Goal: Information Seeking & Learning: Check status

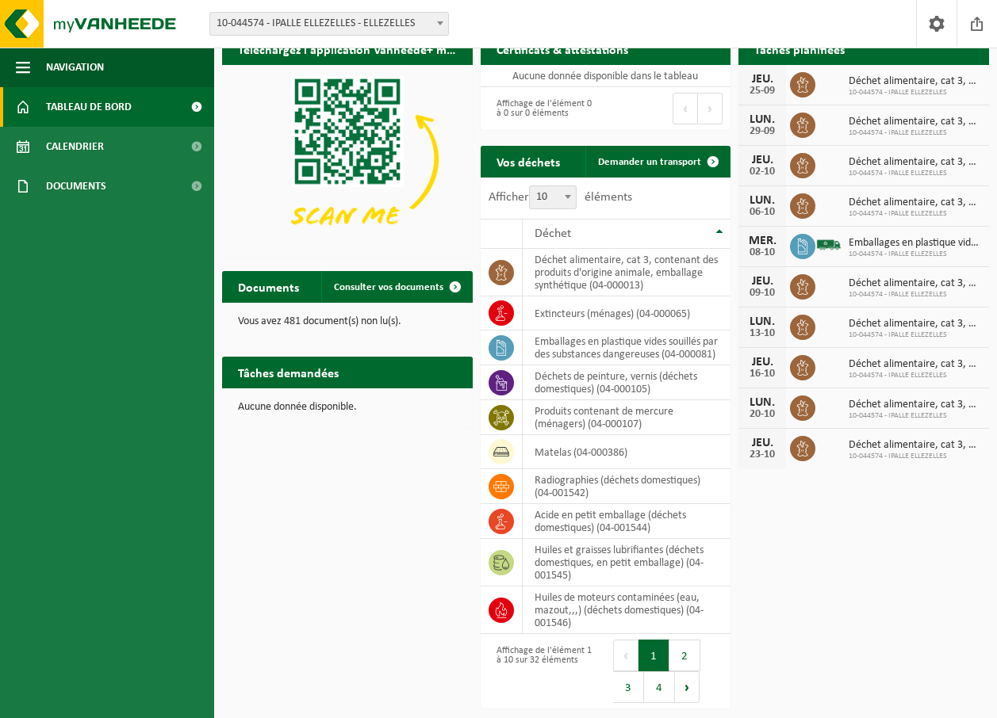
scroll to position [34, 0]
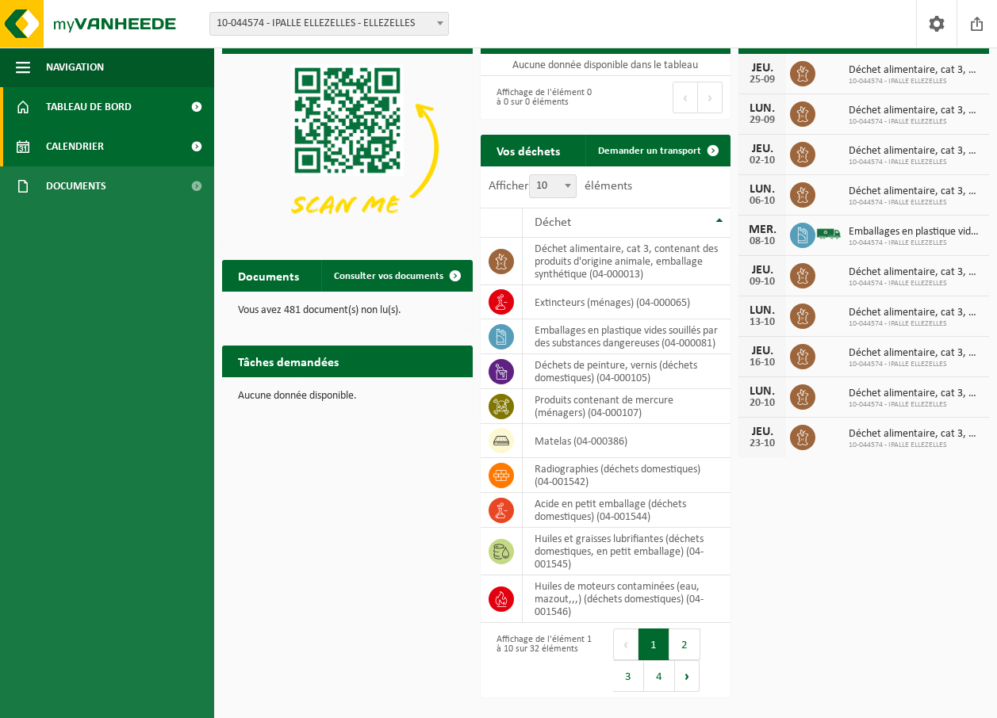
click at [76, 144] on span "Calendrier" at bounding box center [75, 147] width 58 height 40
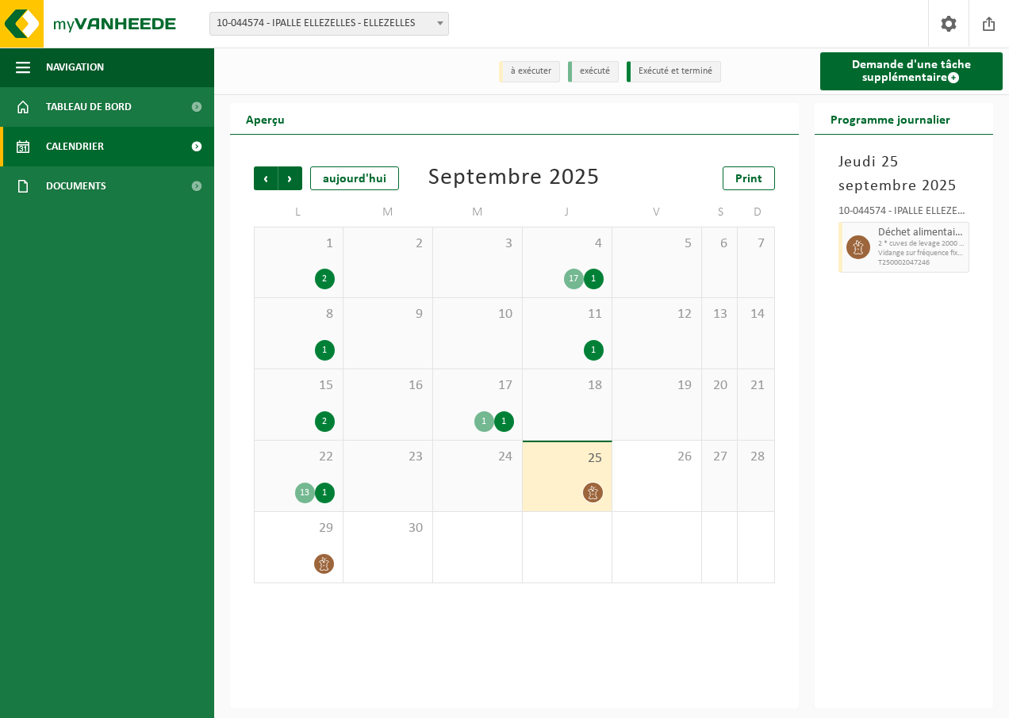
click at [851, 253] on icon at bounding box center [858, 247] width 14 height 14
click at [854, 251] on icon at bounding box center [858, 247] width 14 height 14
click at [851, 251] on icon at bounding box center [858, 247] width 14 height 14
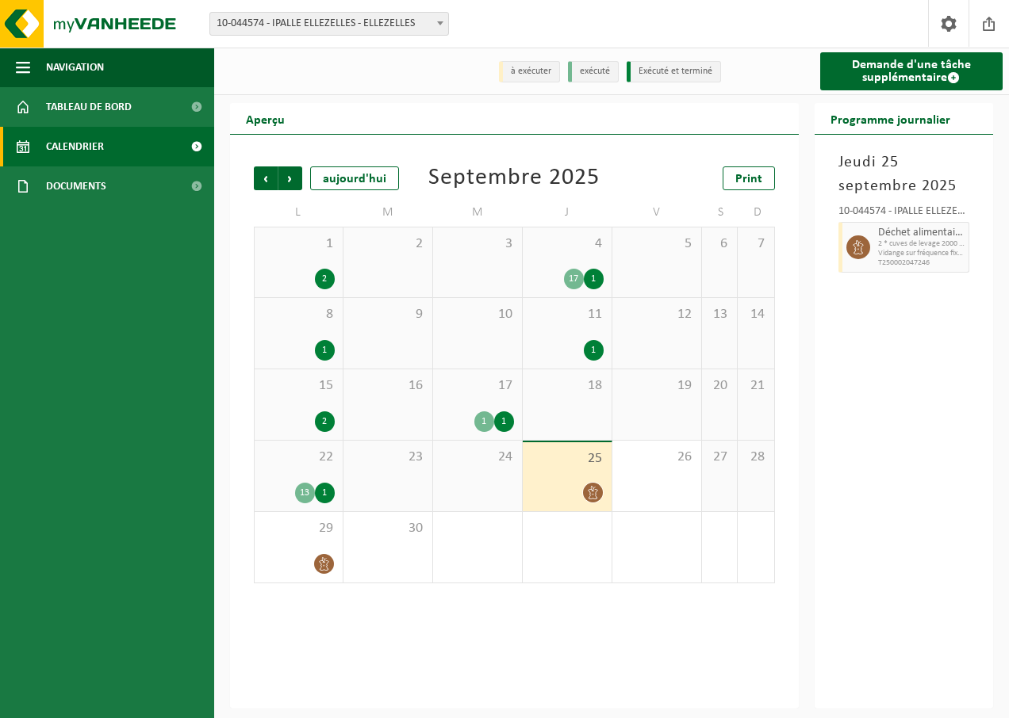
click at [851, 251] on icon at bounding box center [858, 247] width 14 height 14
click at [894, 259] on span "Vidange sur fréquence fixe, pesée et déchargement du conteneur du recyparc" at bounding box center [921, 254] width 87 height 10
click at [893, 259] on span "T250002047246" at bounding box center [921, 264] width 87 height 10
click at [591, 494] on icon at bounding box center [592, 492] width 13 height 13
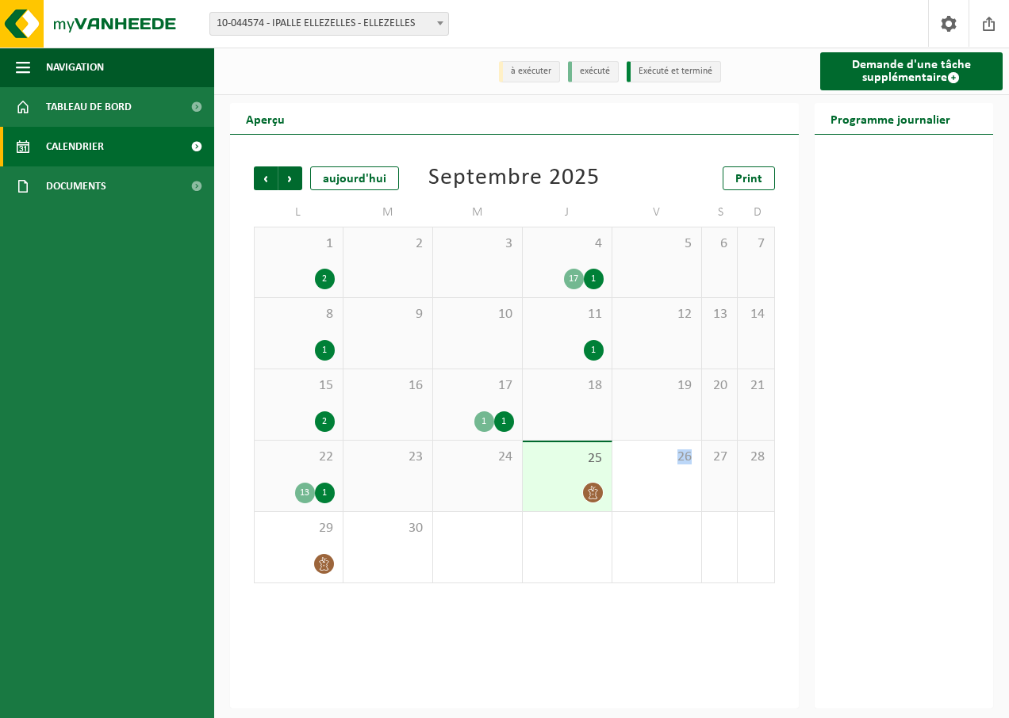
click at [591, 494] on icon at bounding box center [592, 492] width 13 height 13
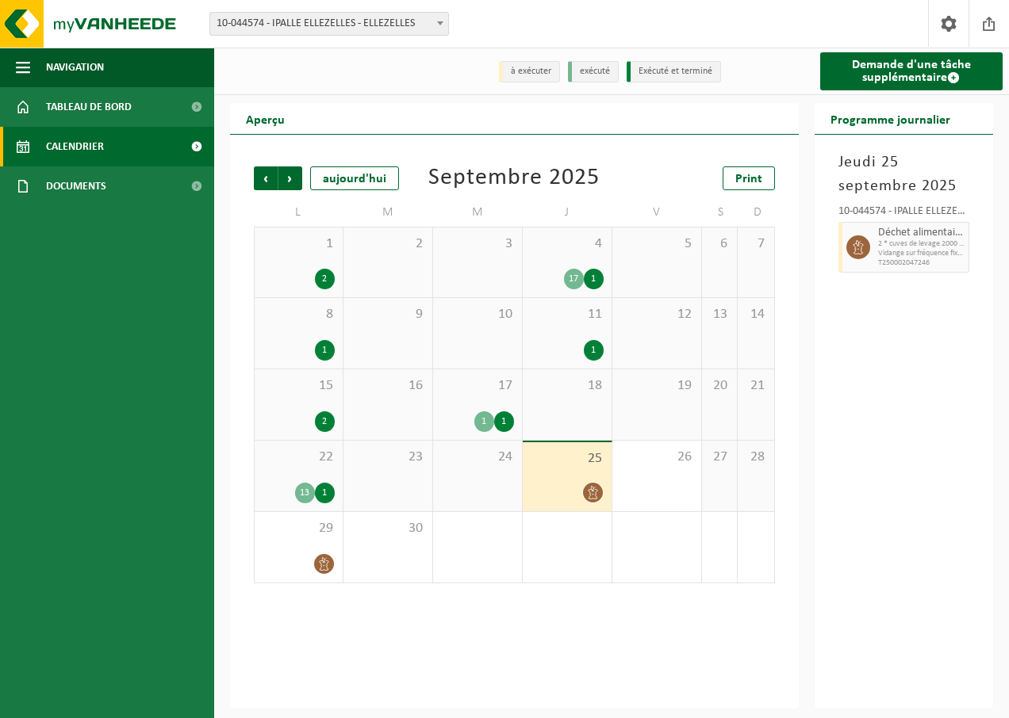
click at [591, 500] on icon at bounding box center [592, 492] width 13 height 13
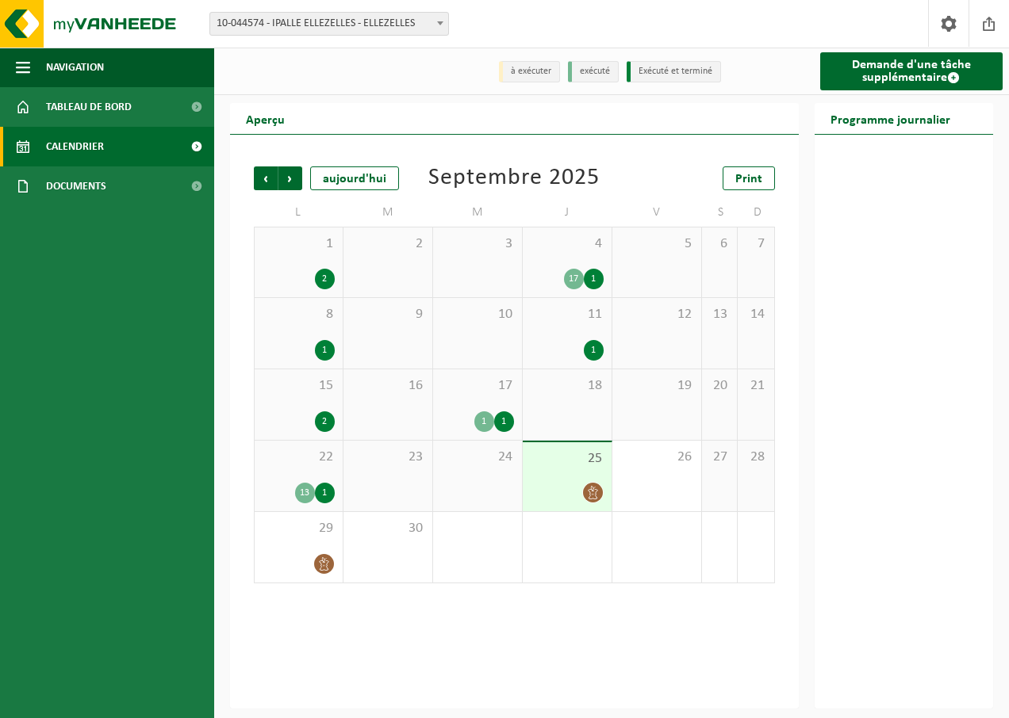
click at [592, 496] on icon at bounding box center [592, 492] width 13 height 13
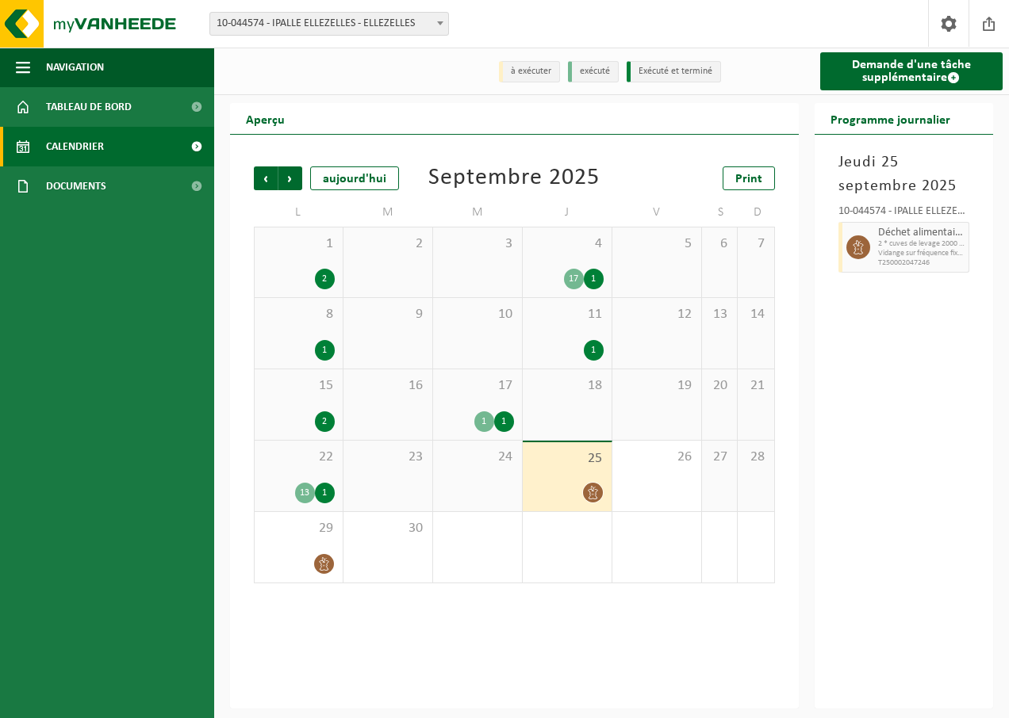
click at [862, 248] on icon at bounding box center [858, 247] width 14 height 14
click at [901, 71] on link "Demande d'une tâche supplémentaire" at bounding box center [911, 71] width 183 height 38
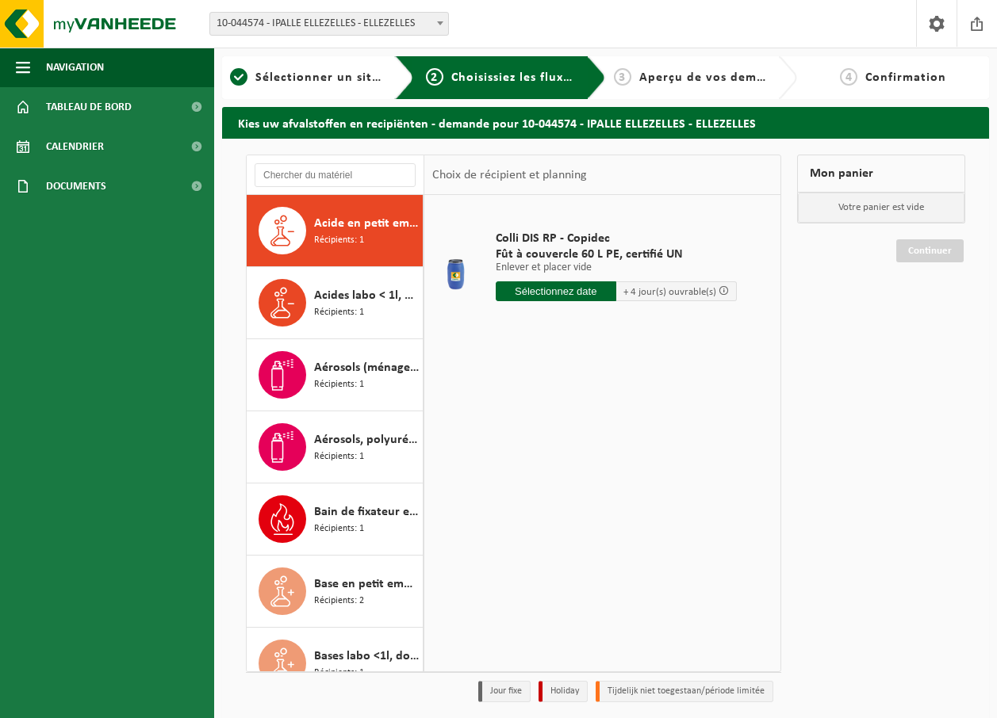
click at [620, 77] on span "3" at bounding box center [622, 76] width 17 height 17
click at [82, 106] on span "Tableau de bord" at bounding box center [89, 107] width 86 height 40
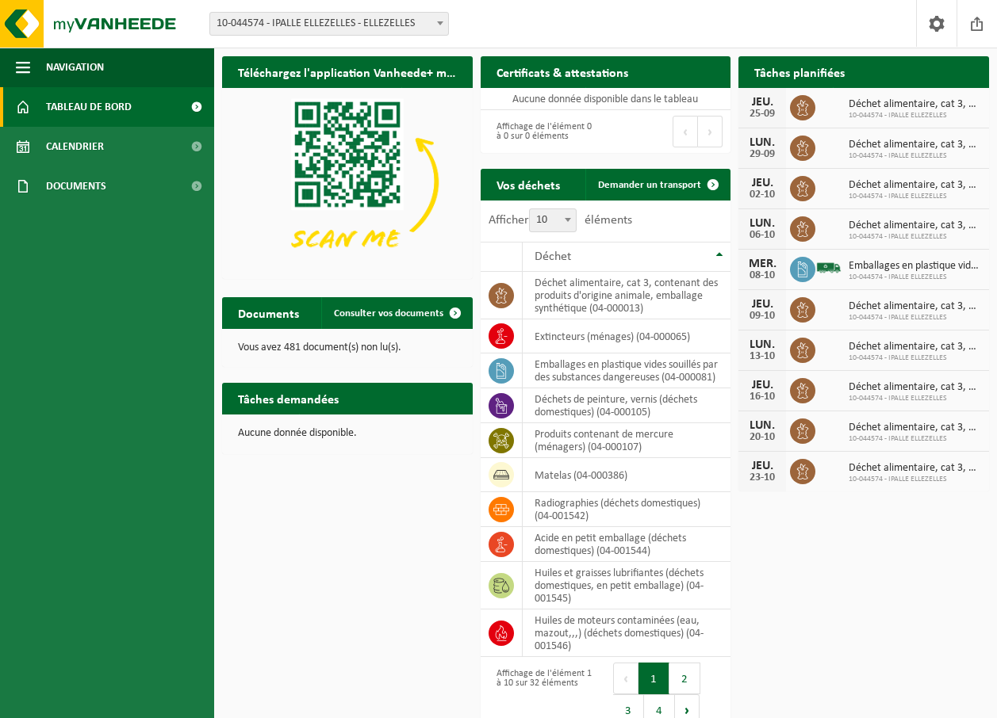
click at [879, 111] on span "10-044574 - IPALLE ELLEZELLES" at bounding box center [914, 116] width 132 height 10
click at [805, 109] on icon at bounding box center [803, 108] width 16 height 16
click at [933, 23] on span at bounding box center [937, 23] width 24 height 47
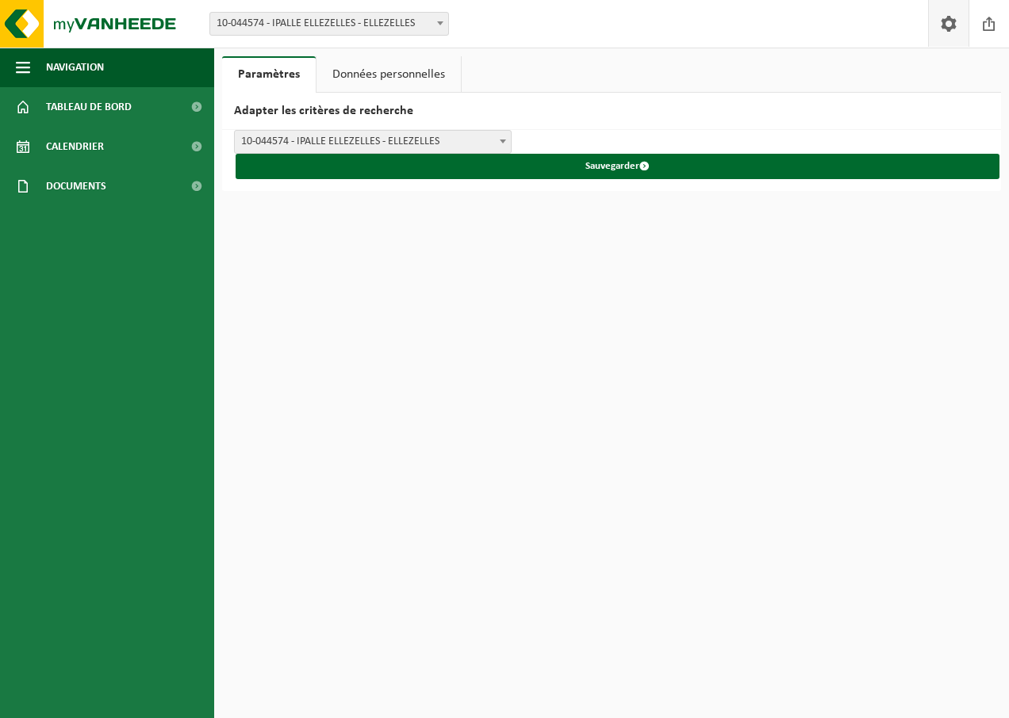
click at [944, 25] on span at bounding box center [948, 23] width 24 height 47
click at [944, 26] on span at bounding box center [948, 23] width 24 height 47
click at [80, 109] on span "Tableau de bord" at bounding box center [89, 107] width 86 height 40
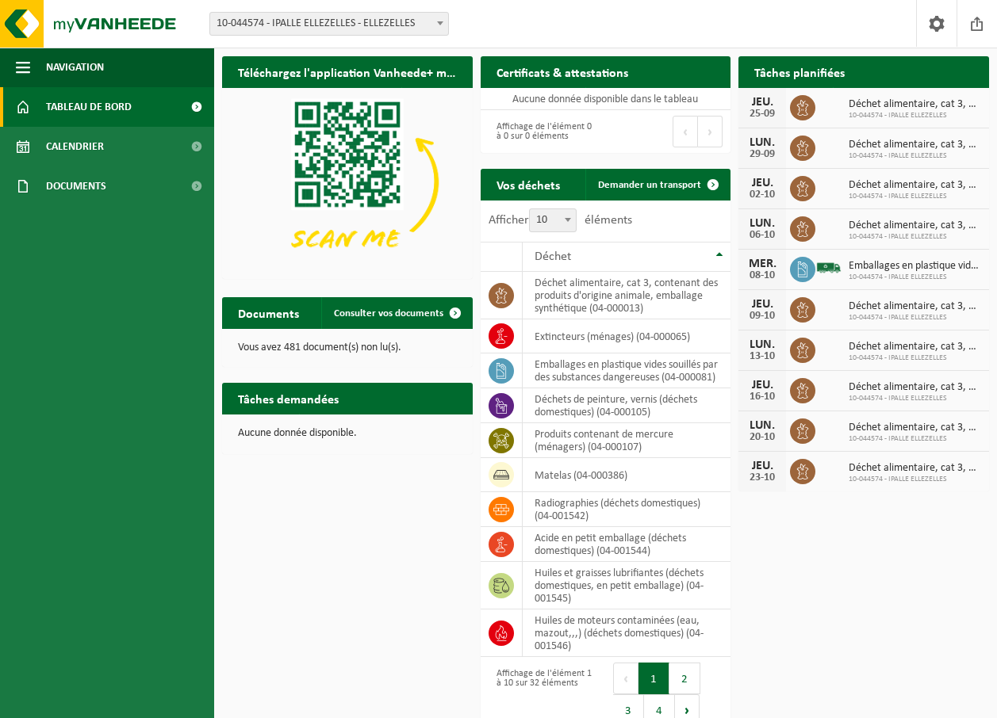
click at [798, 108] on icon at bounding box center [803, 108] width 16 height 16
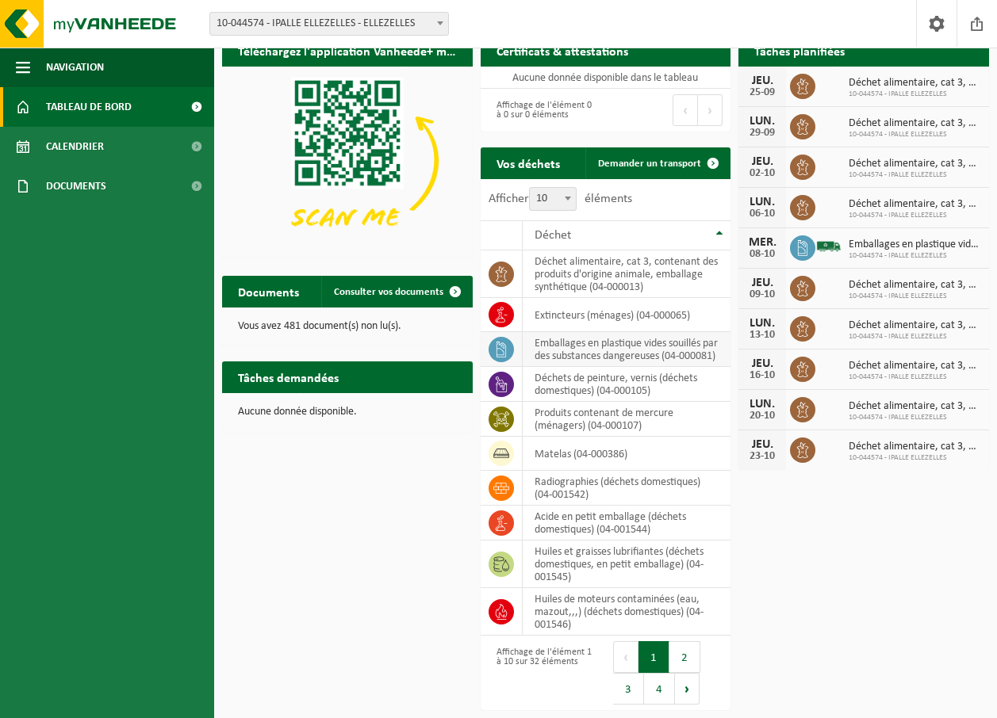
scroll to position [34, 0]
click at [369, 287] on span "Consulter vos documents" at bounding box center [388, 292] width 109 height 10
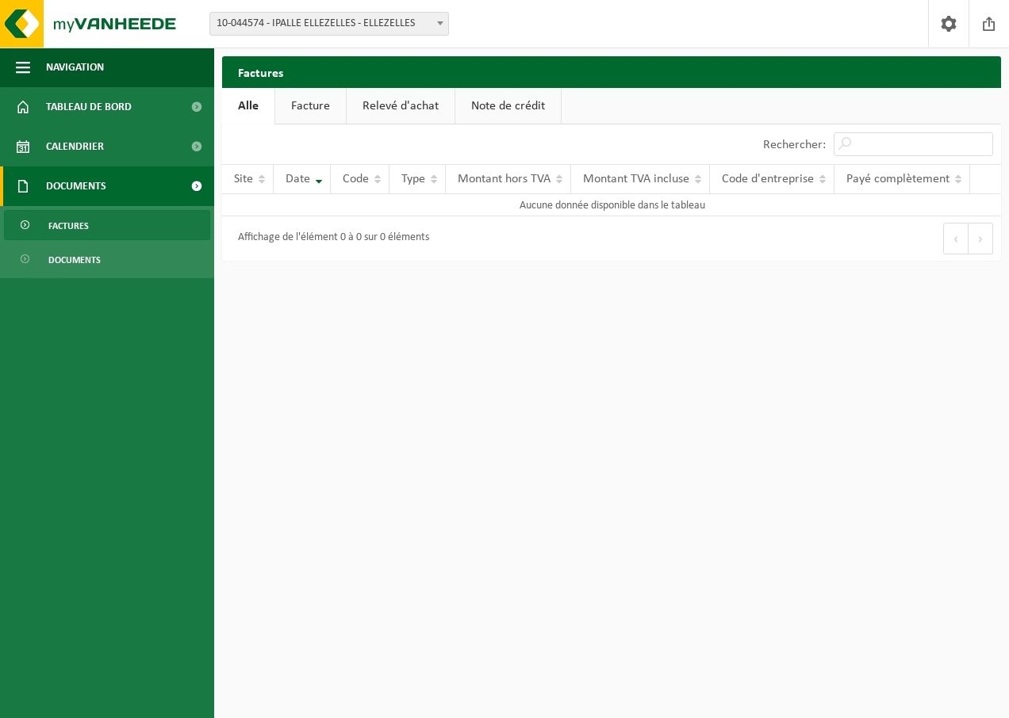
click at [76, 187] on span "Documents" at bounding box center [76, 187] width 60 height 40
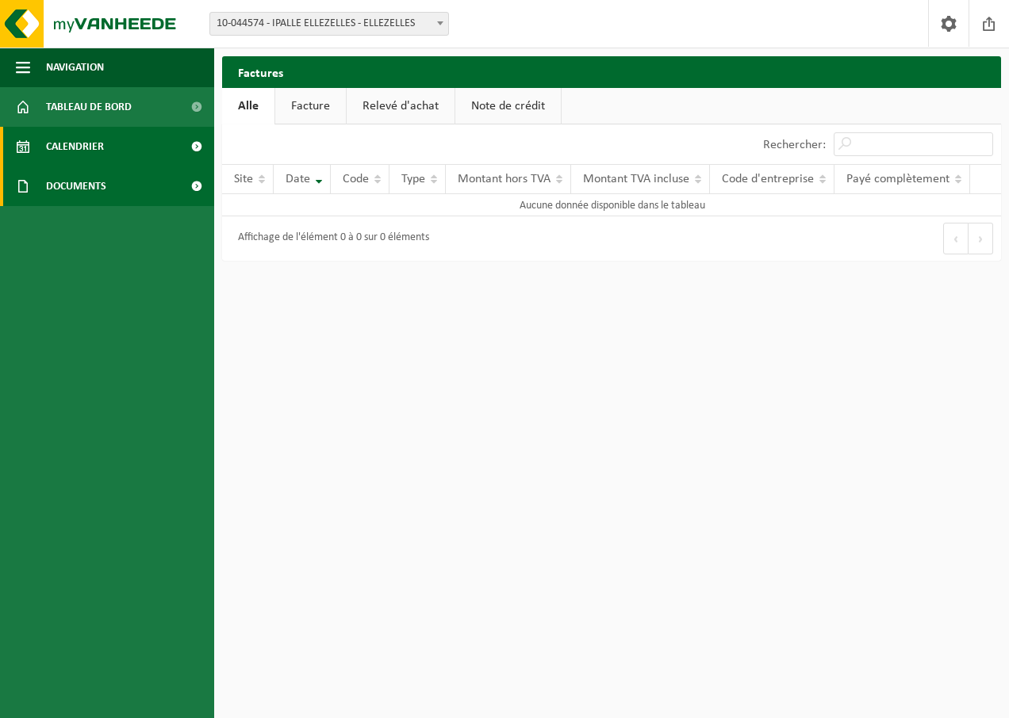
click at [79, 148] on span "Calendrier" at bounding box center [75, 147] width 58 height 40
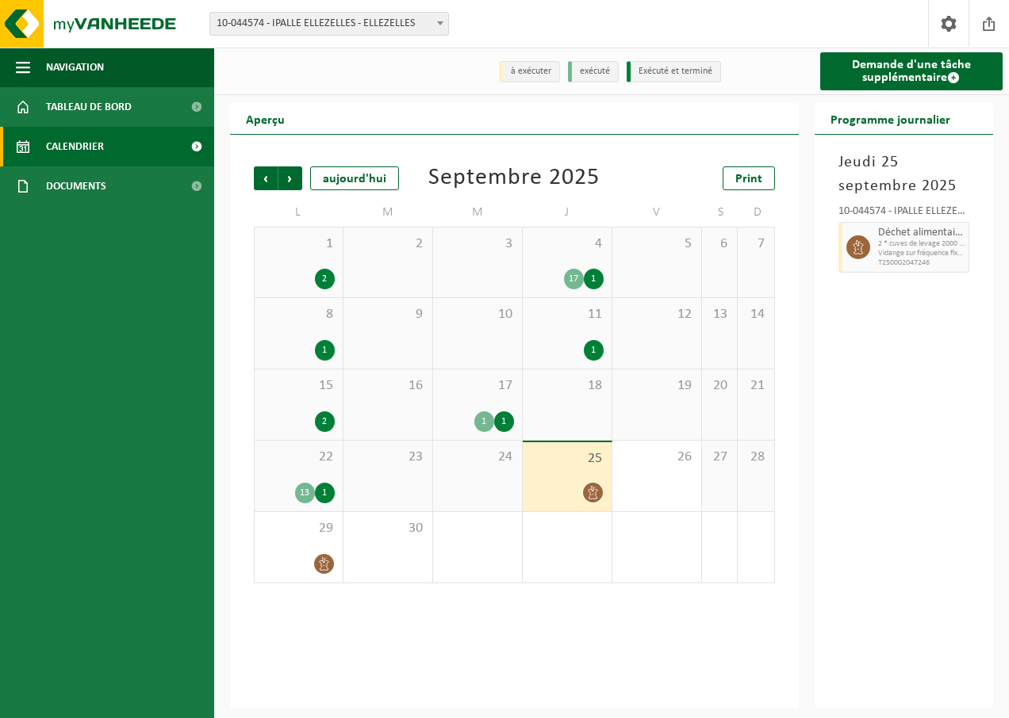
click at [902, 248] on span "2 * cuves de levage 2000 l déchets organiques - Ellezelles" at bounding box center [921, 244] width 87 height 10
click at [327, 562] on icon at bounding box center [324, 563] width 10 height 13
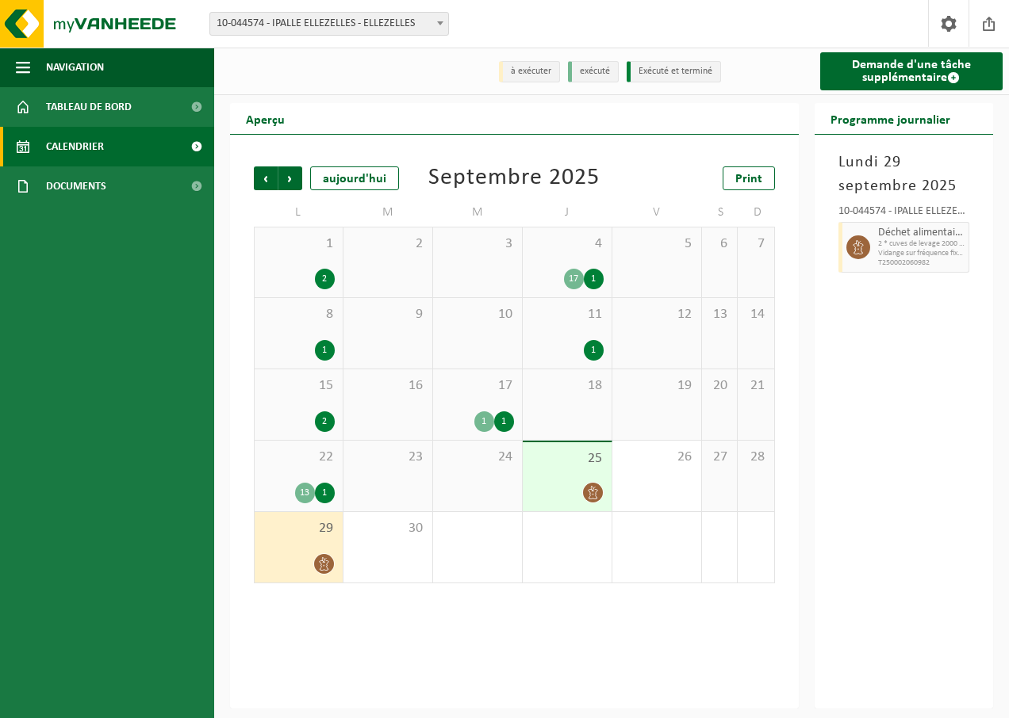
click at [327, 561] on icon at bounding box center [323, 563] width 13 height 13
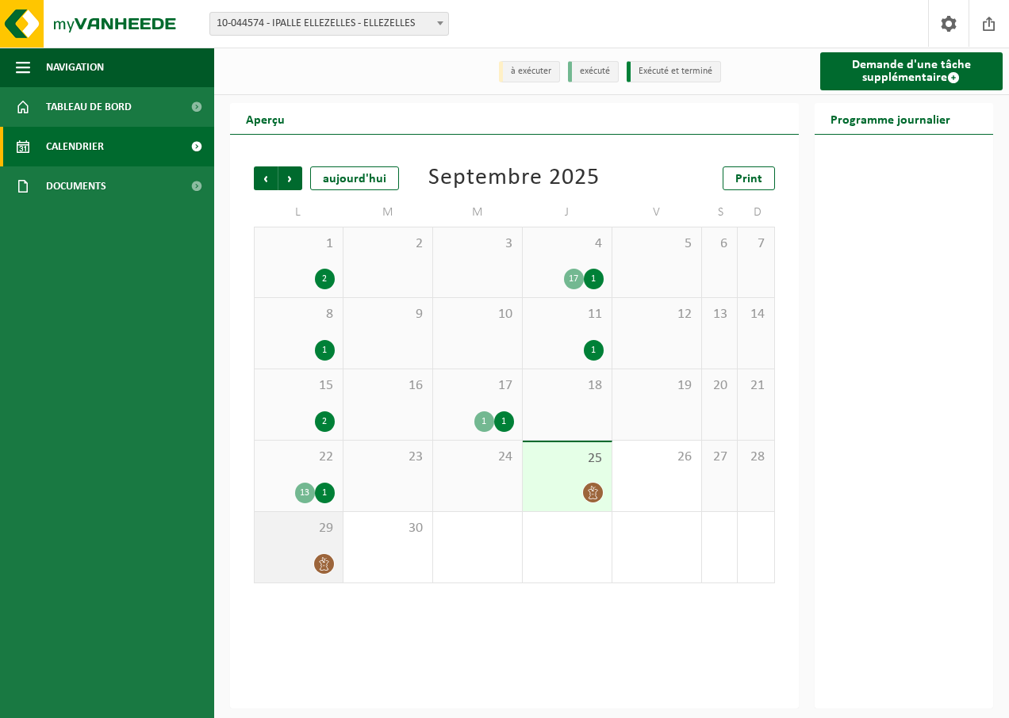
click at [329, 559] on icon at bounding box center [323, 563] width 13 height 13
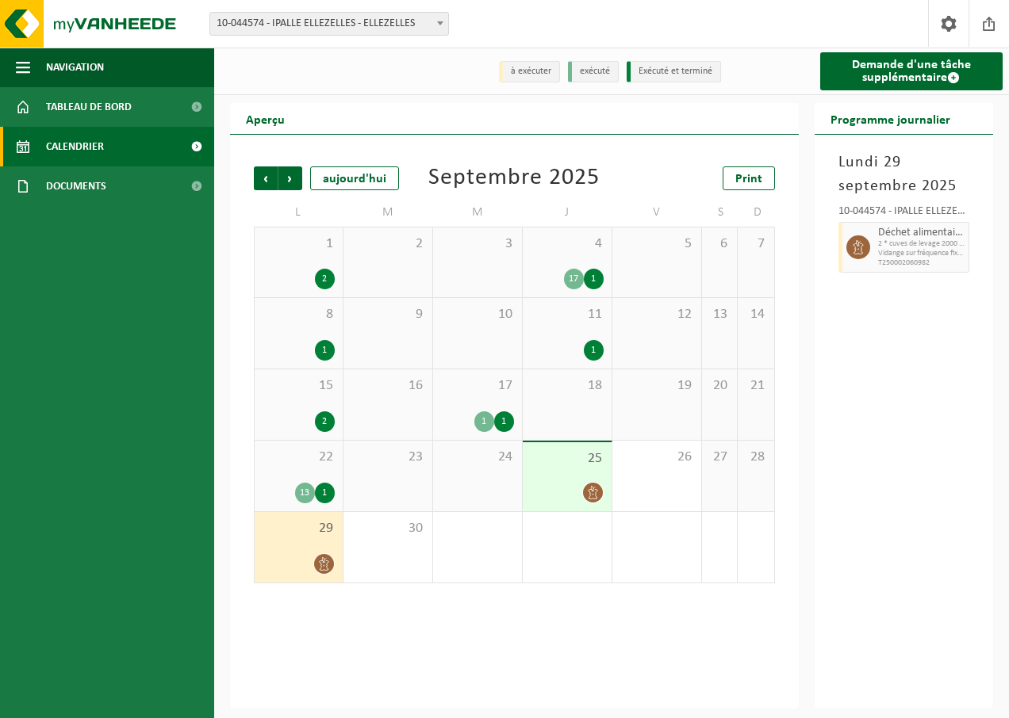
click at [505, 424] on div "1" at bounding box center [504, 422] width 20 height 21
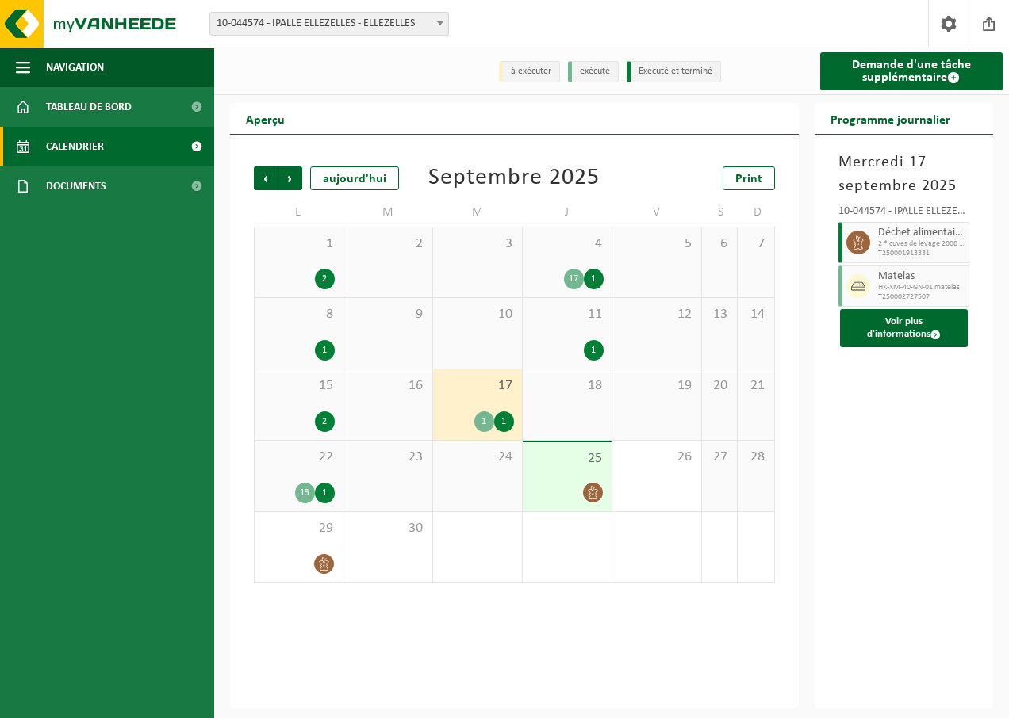
click at [505, 424] on div "1" at bounding box center [504, 422] width 20 height 21
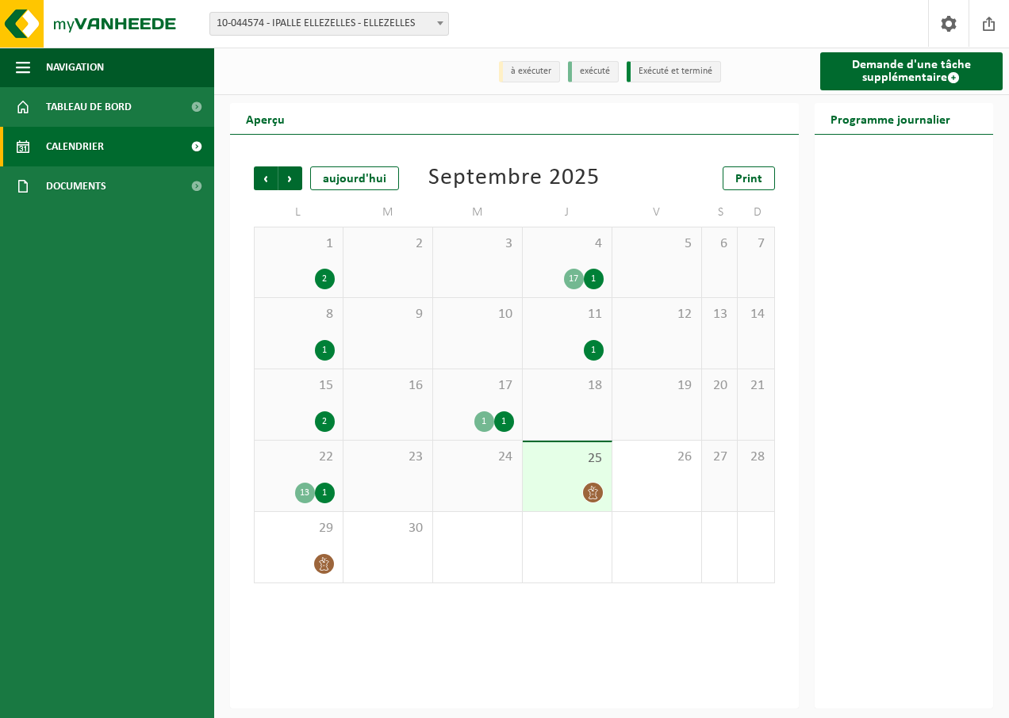
click at [505, 424] on div "1" at bounding box center [504, 422] width 20 height 21
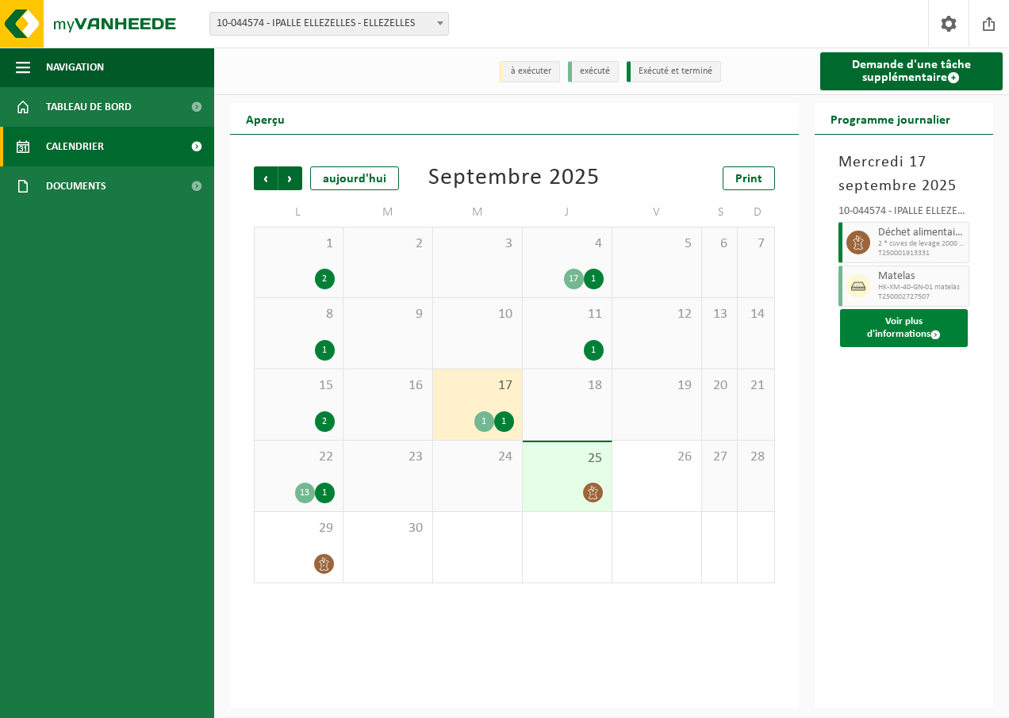
click at [884, 332] on button "Voir plus d'informations" at bounding box center [904, 328] width 128 height 38
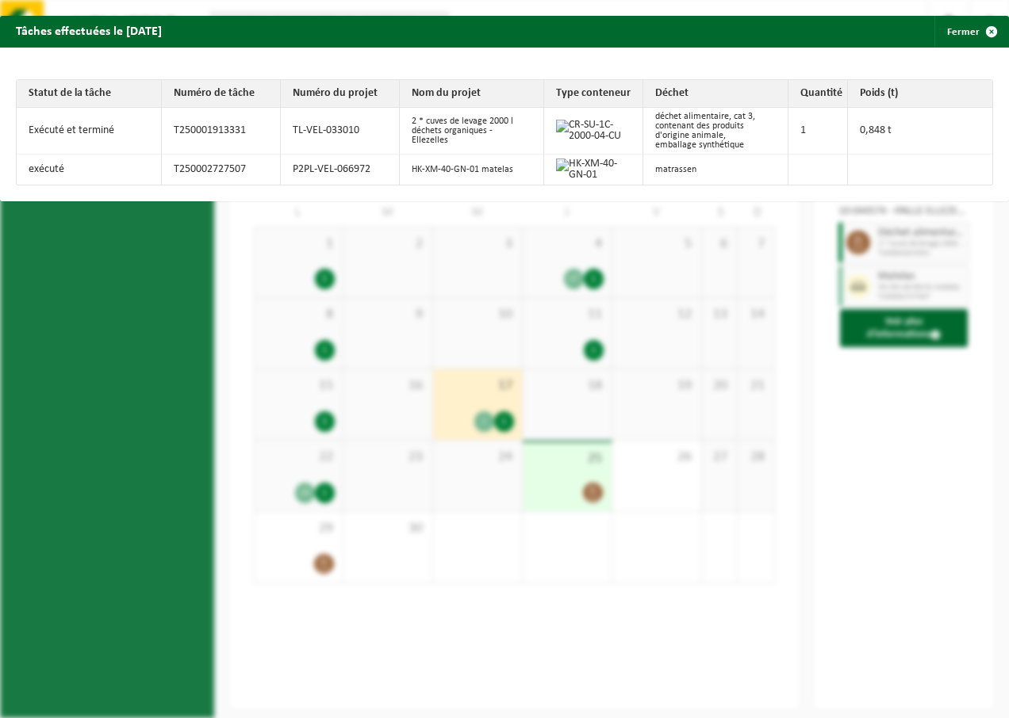
click at [231, 271] on div "Tâches effectuées le 2025-09-17 Fermer Statut de la tâche Numéro de tâche Numér…" at bounding box center [504, 359] width 1009 height 718
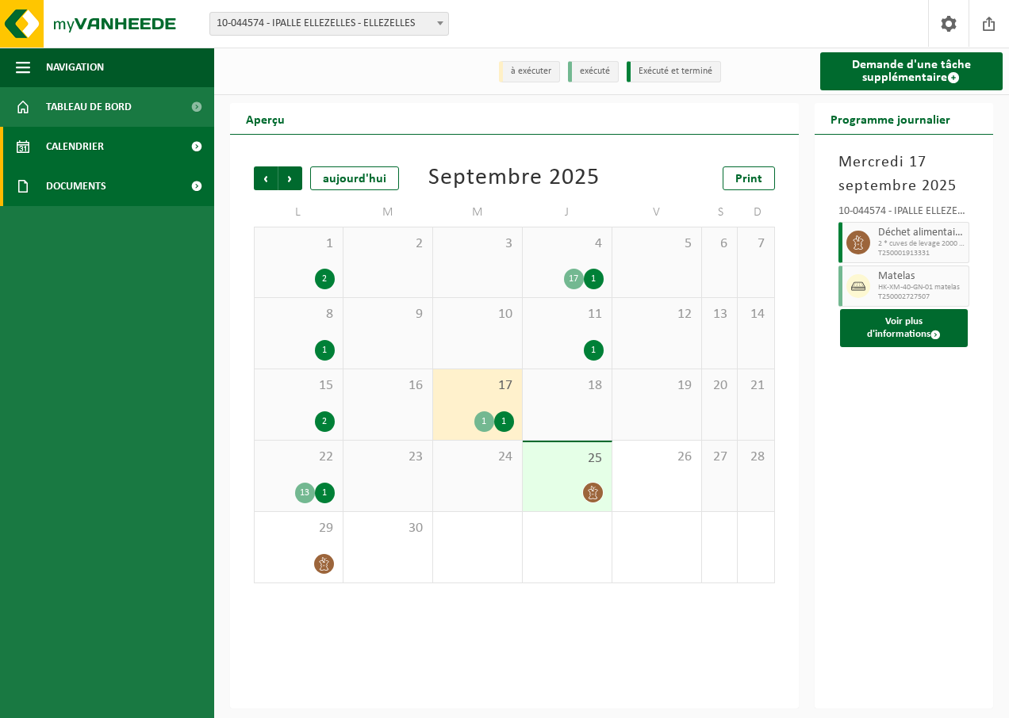
click at [93, 181] on span "Documents" at bounding box center [76, 187] width 60 height 40
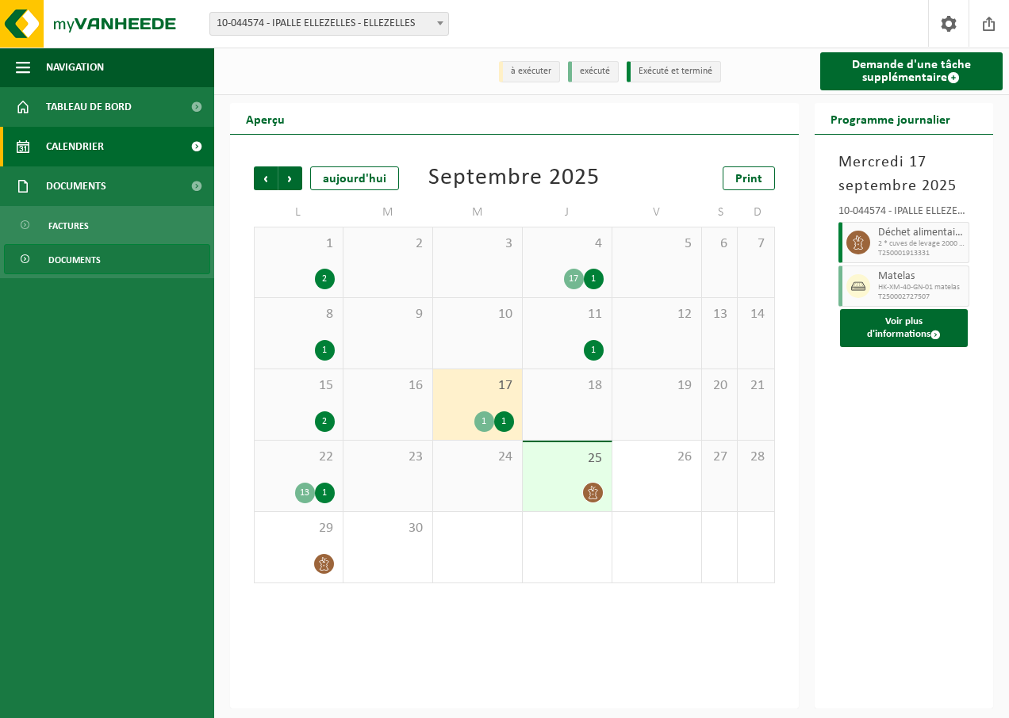
click at [71, 259] on span "Documents" at bounding box center [74, 260] width 52 height 30
